Goal: Information Seeking & Learning: Check status

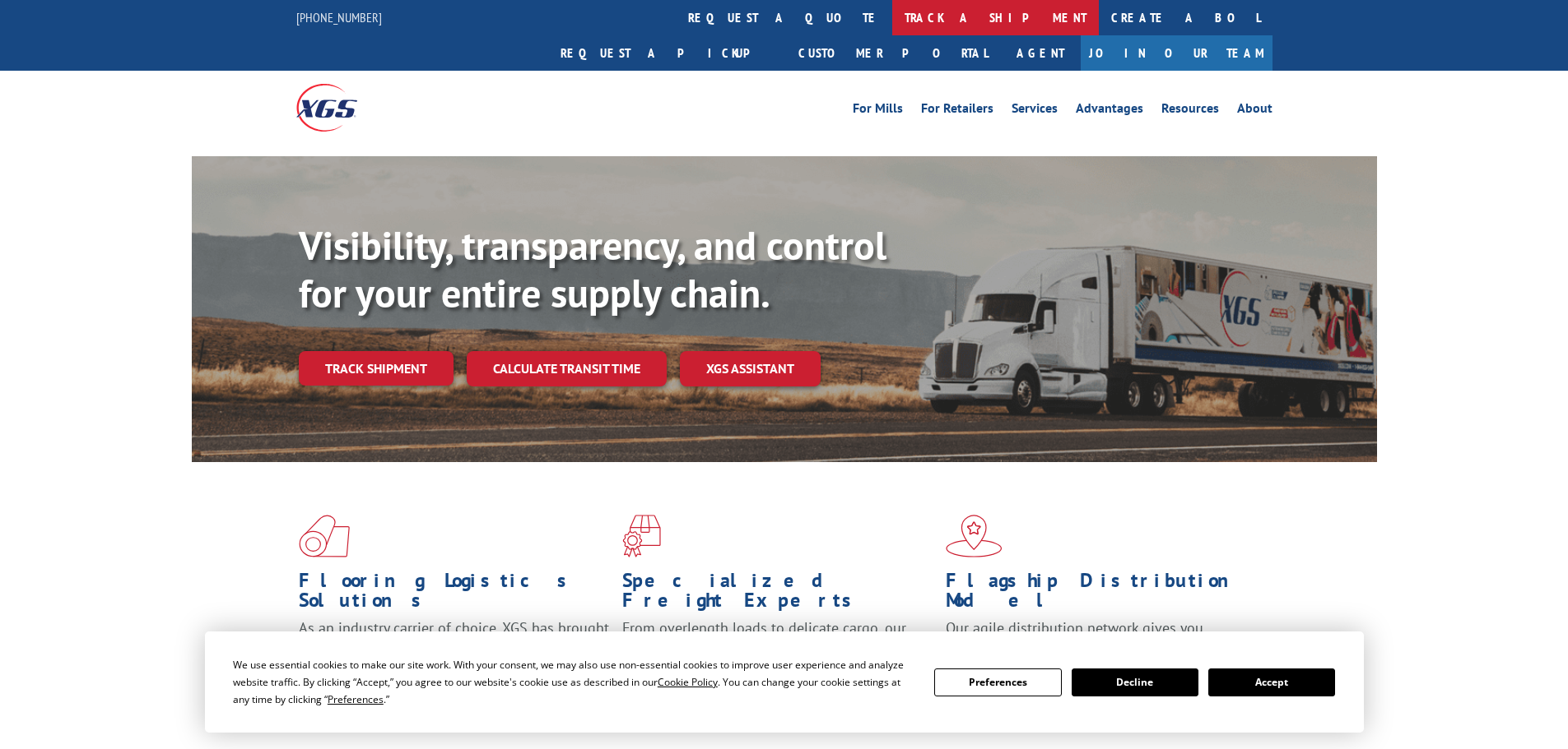
click at [892, 19] on link "track a shipment" at bounding box center [995, 17] width 206 height 36
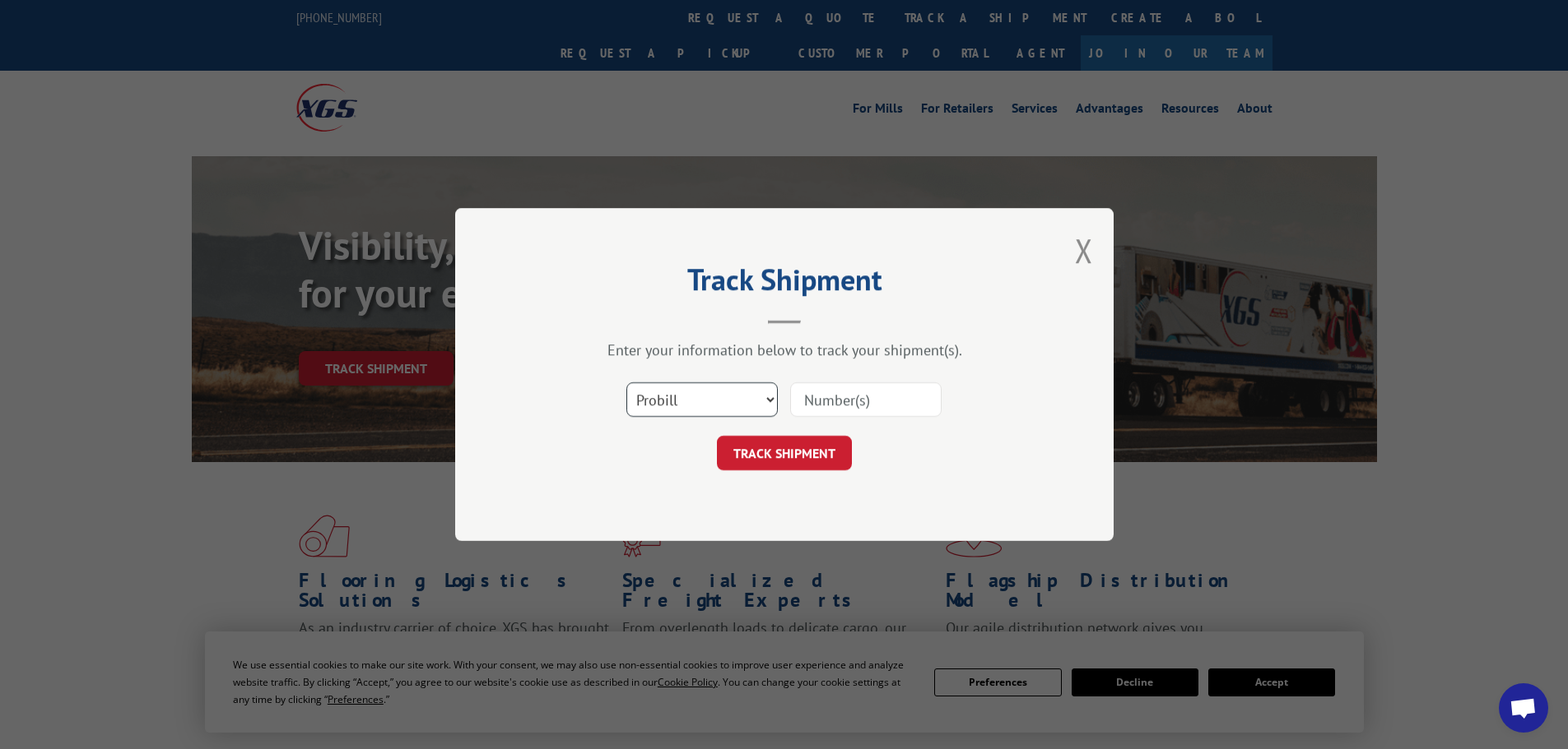
click at [713, 390] on select "Select category... Probill BOL PO" at bounding box center [702, 400] width 152 height 35
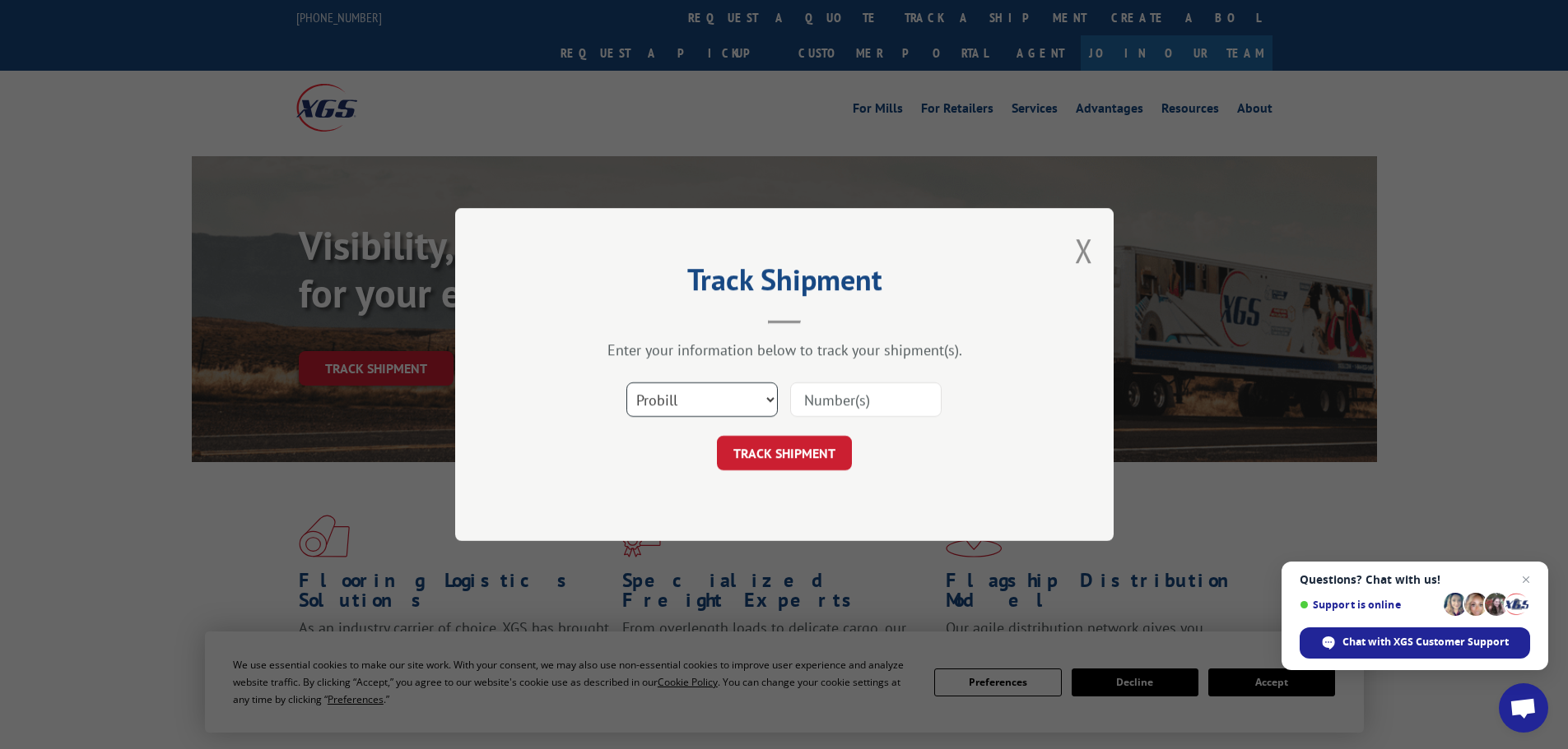
select select "bol"
click at [626, 383] on select "Select category... Probill BOL PO" at bounding box center [702, 400] width 152 height 35
paste input "470358"
type input "470358"
click at [797, 453] on button "TRACK SHIPMENT" at bounding box center [784, 453] width 135 height 35
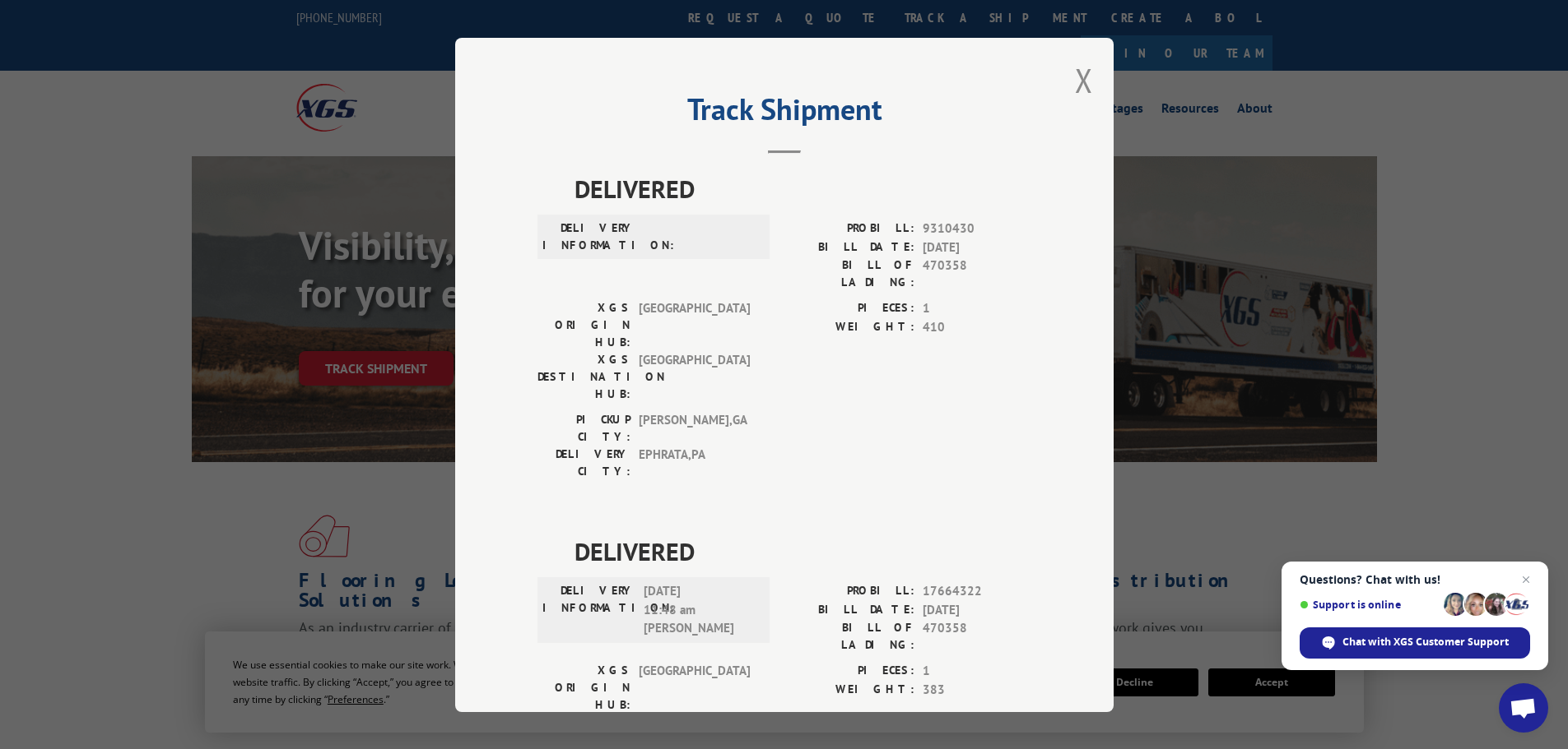
scroll to position [61, 0]
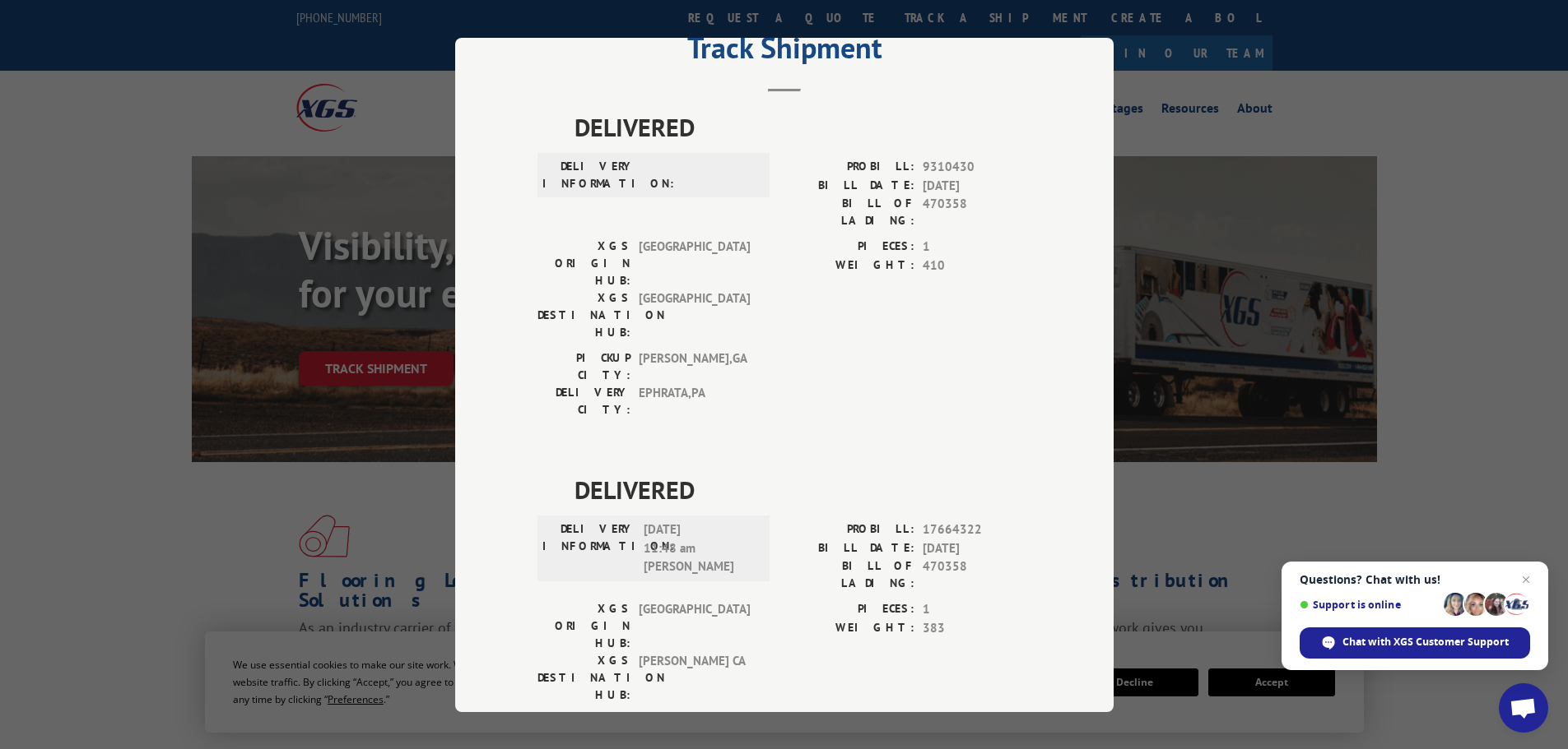
click at [1248, 171] on div "Track Shipment DELIVERED DELIVERY INFORMATION: PROBILL: 9310430 BILL DATE: [DAT…" at bounding box center [784, 374] width 1568 height 749
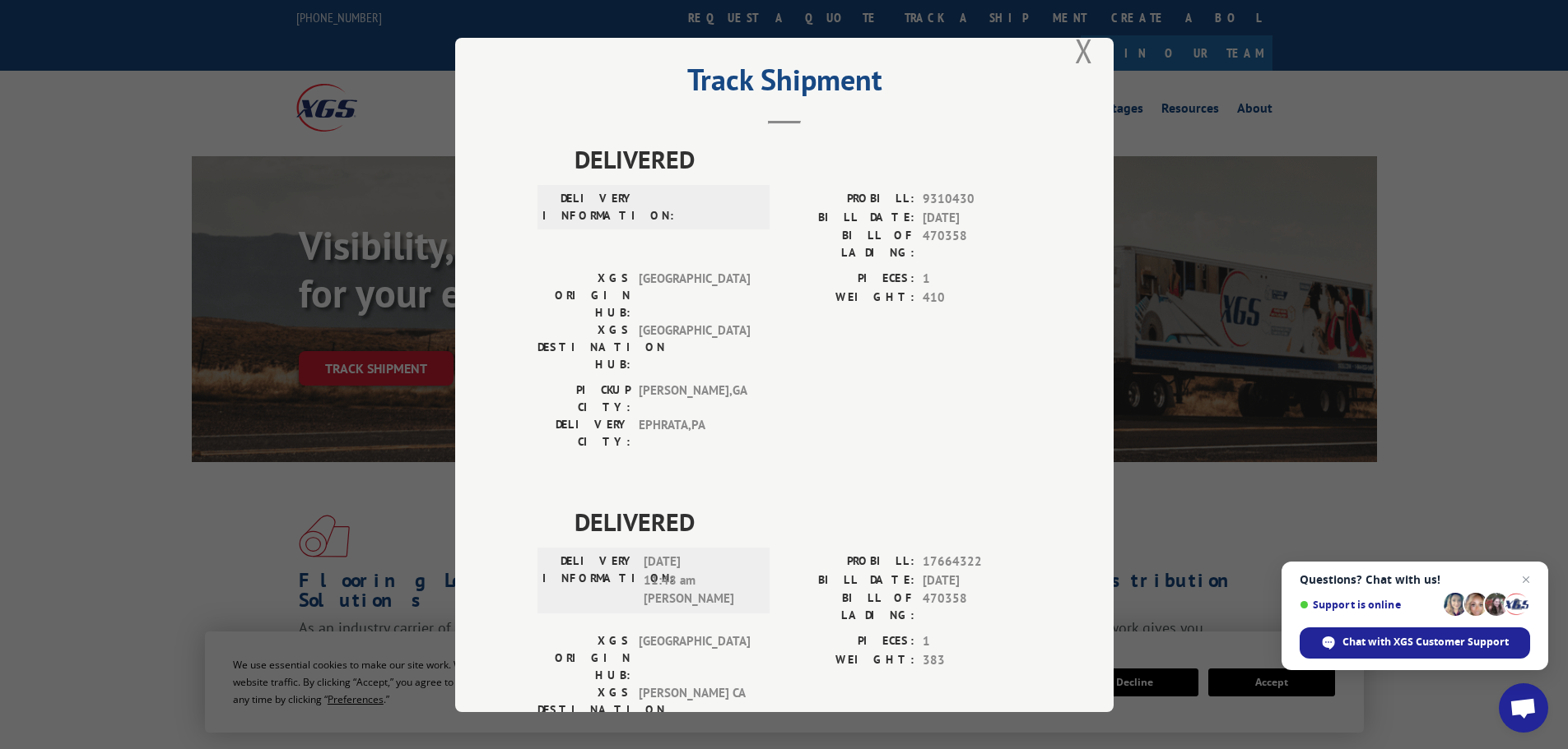
scroll to position [0, 0]
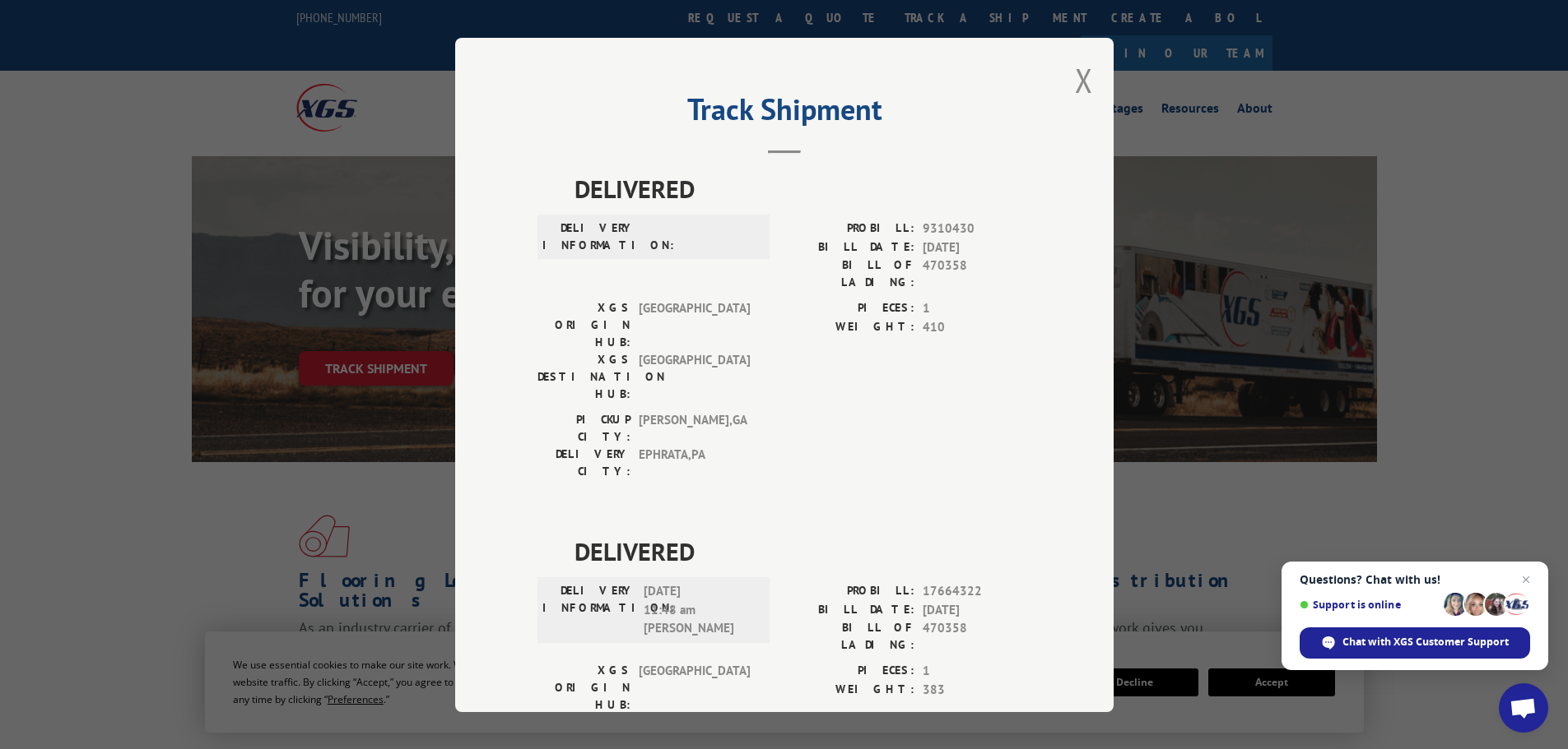
click at [1078, 84] on button "Close modal" at bounding box center [1084, 80] width 18 height 43
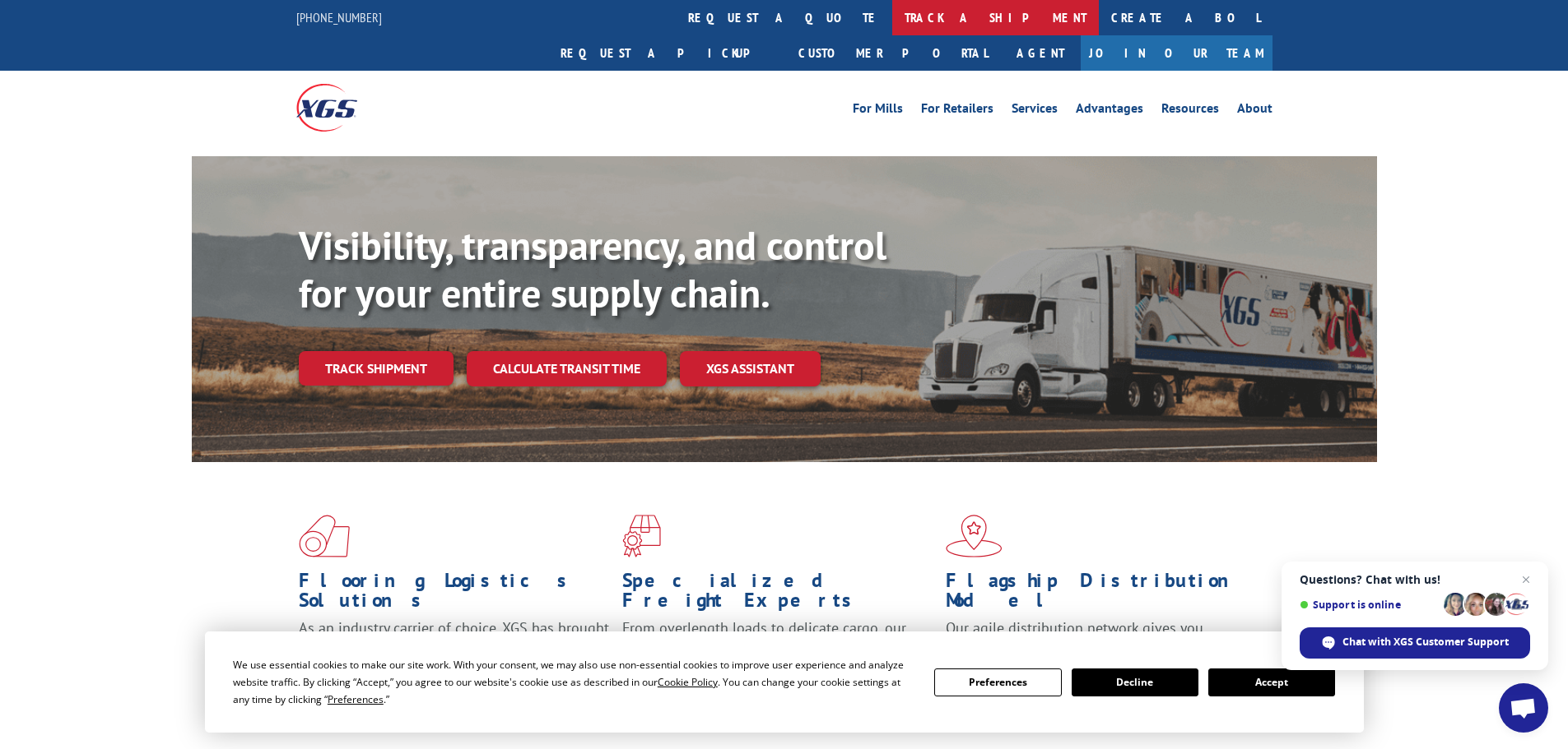
click at [892, 24] on link "track a shipment" at bounding box center [995, 17] width 206 height 36
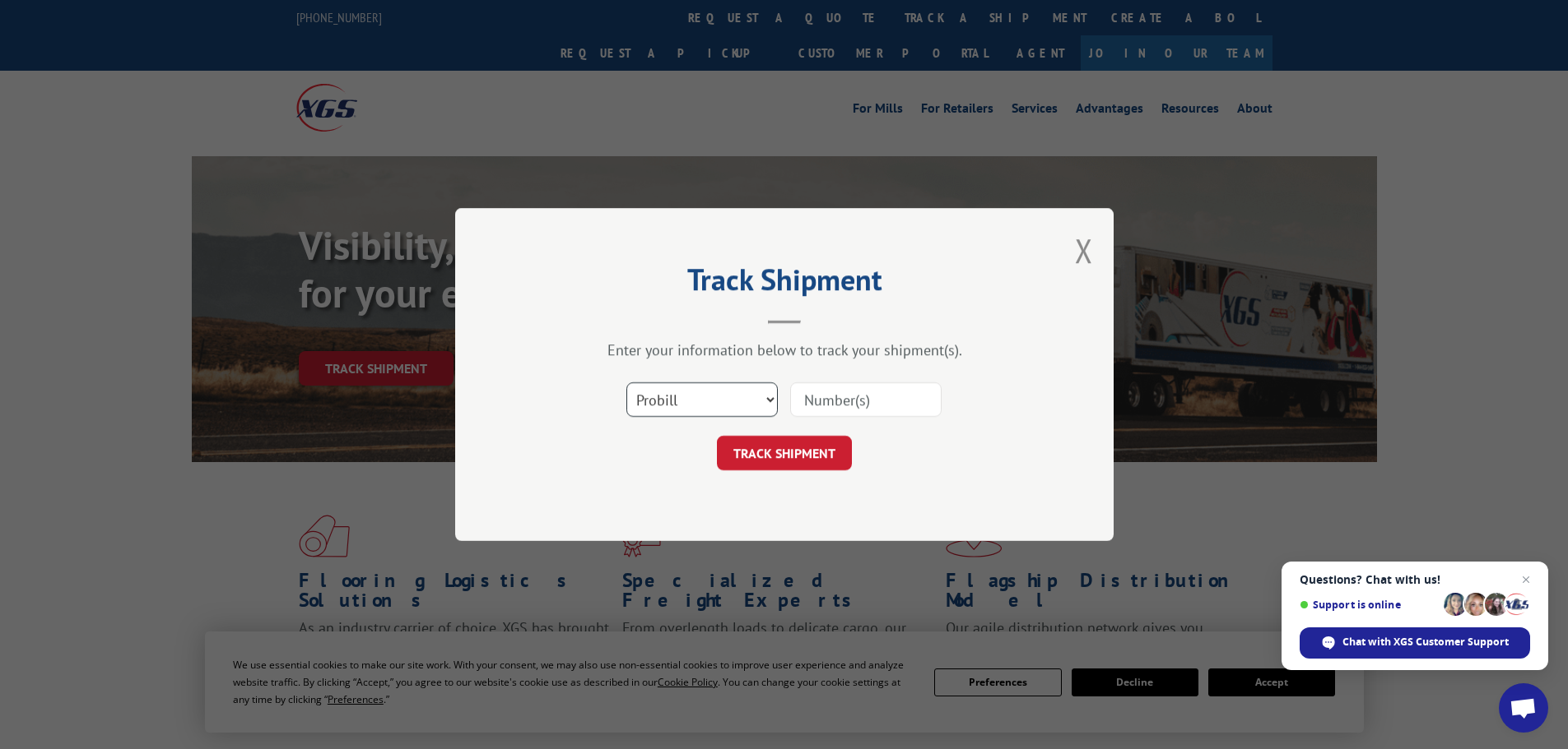
drag, startPoint x: 701, startPoint y: 410, endPoint x: 687, endPoint y: 416, distance: 15.2
click at [701, 409] on select "Select category... Probill BOL PO" at bounding box center [702, 400] width 152 height 35
select select "bol"
click at [626, 383] on select "Select category... Probill BOL PO" at bounding box center [702, 400] width 152 height 35
click at [880, 403] on input at bounding box center [865, 400] width 152 height 35
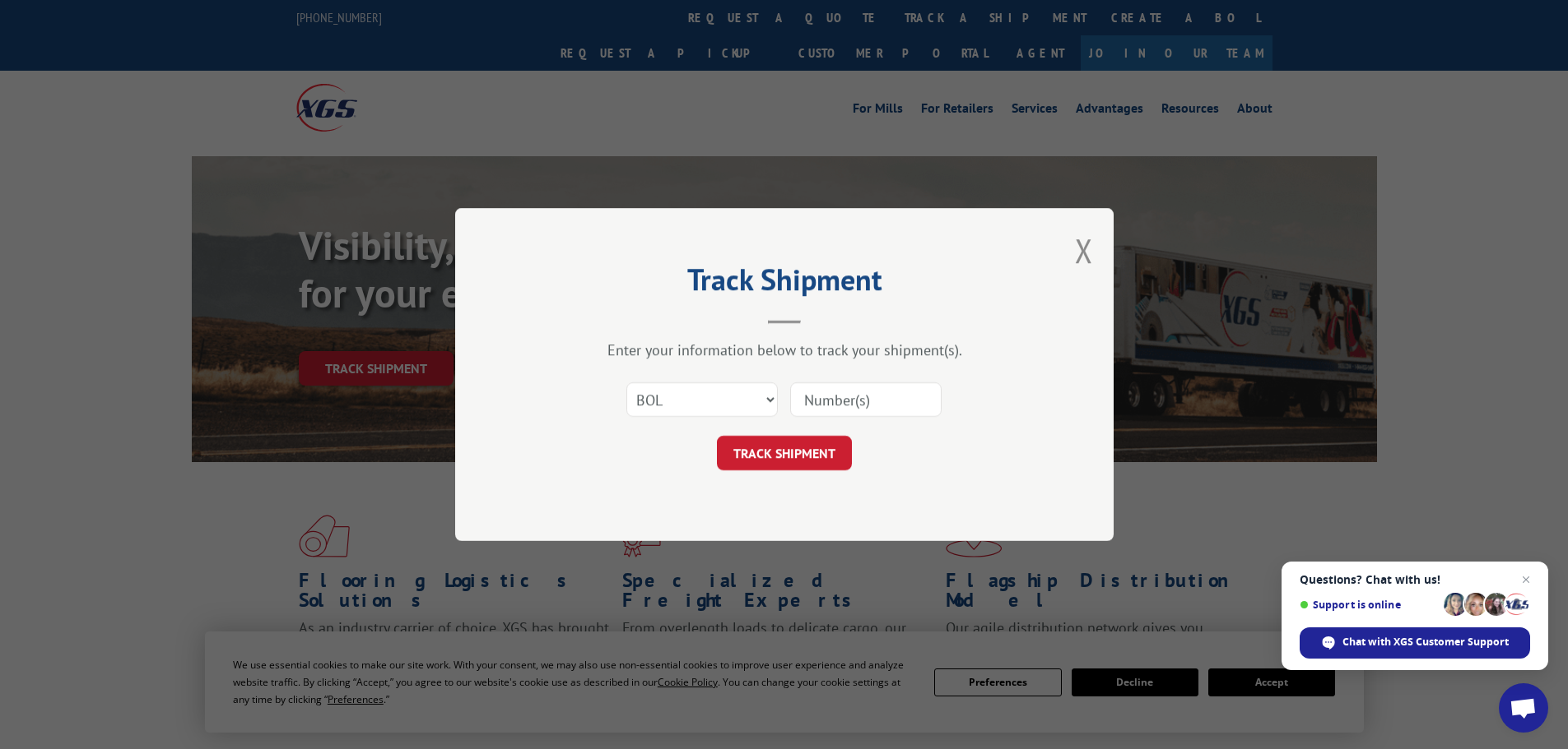
paste input "470359"
type input "470359"
click at [802, 462] on button "TRACK SHIPMENT" at bounding box center [784, 453] width 135 height 35
